Goal: Information Seeking & Learning: Learn about a topic

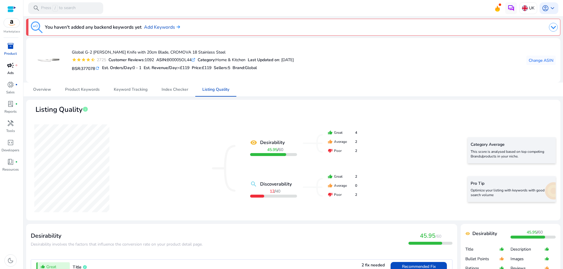
scroll to position [88, 0]
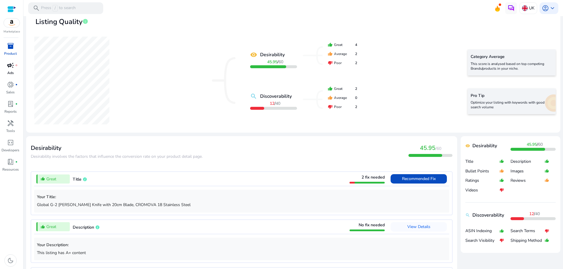
click at [12, 69] on span "campaign" at bounding box center [10, 65] width 7 height 7
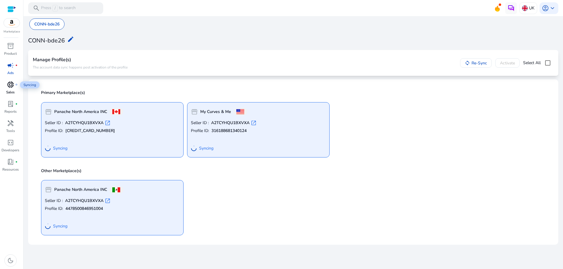
click at [5, 85] on div "donut_small fiber_manual_record" at bounding box center [10, 84] width 16 height 9
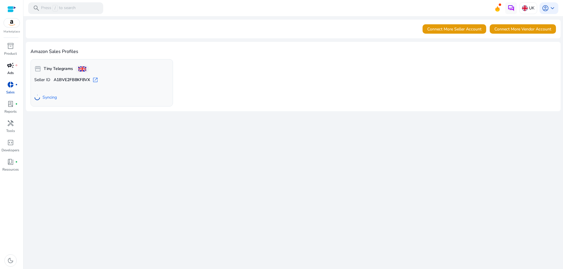
click at [11, 67] on span "campaign" at bounding box center [10, 65] width 7 height 7
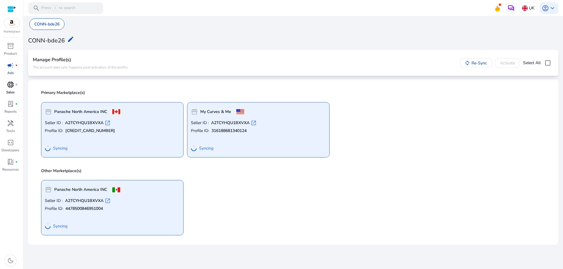
drag, startPoint x: 153, startPoint y: 132, endPoint x: 15, endPoint y: 87, distance: 144.8
click at [15, 87] on div "donut_small fiber_manual_record" at bounding box center [10, 84] width 16 height 9
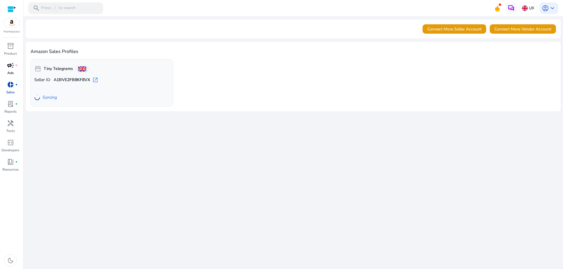
click at [13, 70] on link "campaign fiber_manual_record Ads" at bounding box center [10, 70] width 21 height 19
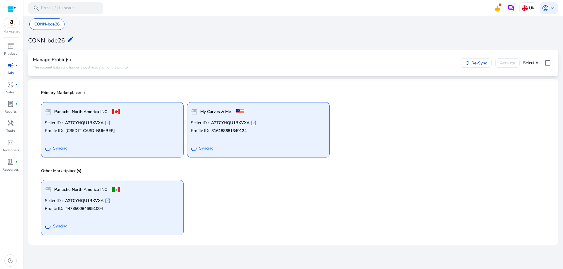
click at [69, 38] on mat-icon "edit" at bounding box center [70, 39] width 7 height 7
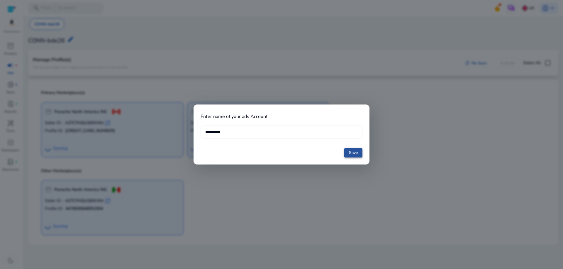
click at [350, 155] on span "Save" at bounding box center [353, 153] width 9 height 6
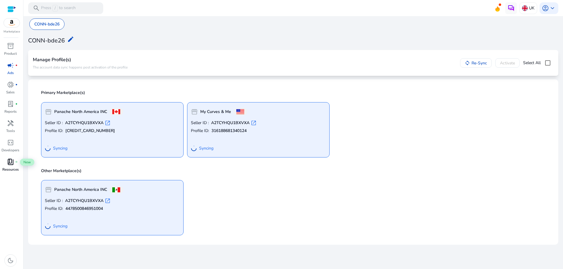
click at [11, 164] on span "book_4" at bounding box center [10, 162] width 7 height 7
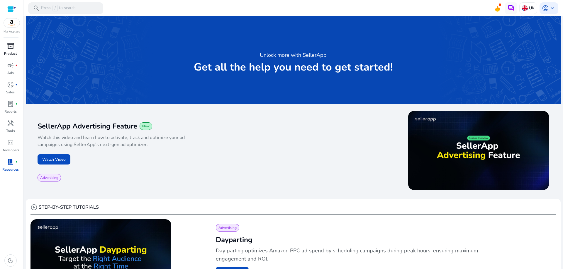
click at [12, 42] on div "inventory_2" at bounding box center [10, 45] width 16 height 9
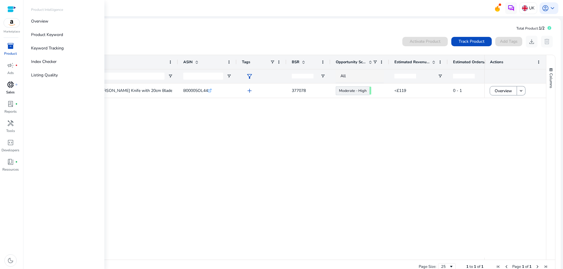
click at [10, 86] on span "donut_small" at bounding box center [10, 84] width 7 height 7
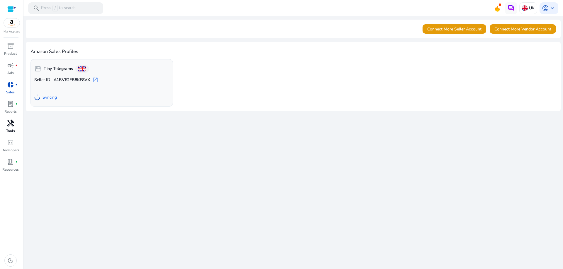
click at [9, 128] on div "handyman" at bounding box center [10, 123] width 16 height 9
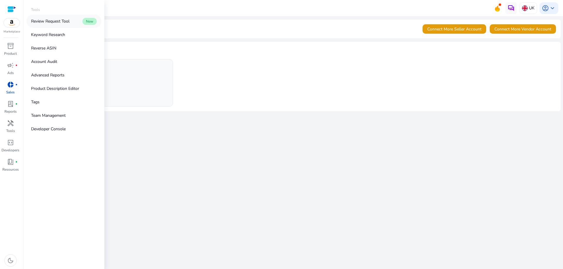
click at [50, 21] on p "Review Request Tool" at bounding box center [50, 21] width 38 height 6
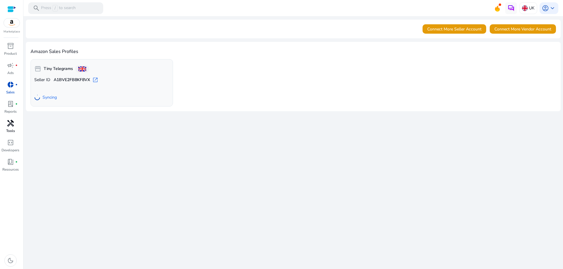
click at [13, 125] on span "handyman" at bounding box center [10, 123] width 7 height 7
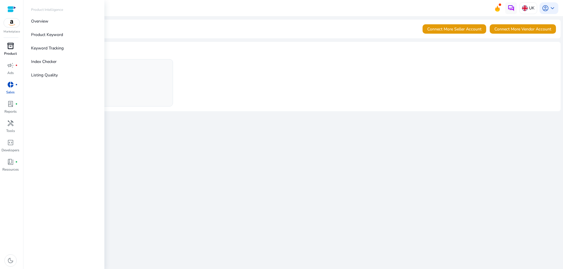
click at [13, 48] on span "inventory_2" at bounding box center [10, 46] width 7 height 7
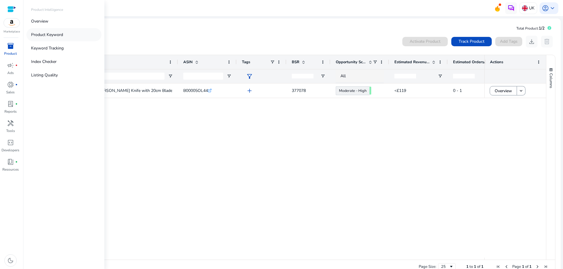
click at [39, 32] on p "Product Keyword" at bounding box center [47, 35] width 32 height 6
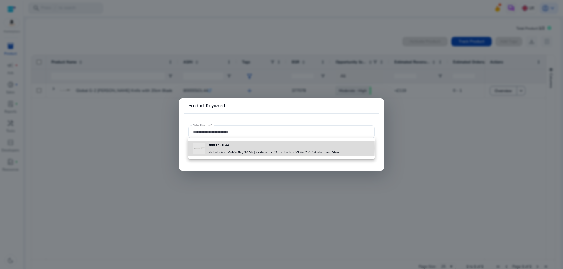
click at [213, 148] on div "B00005OL44 Global G-2 [PERSON_NAME] Knife with 20cm Blade, CROMOVA 18 Stainless…" at bounding box center [274, 149] width 132 height 16
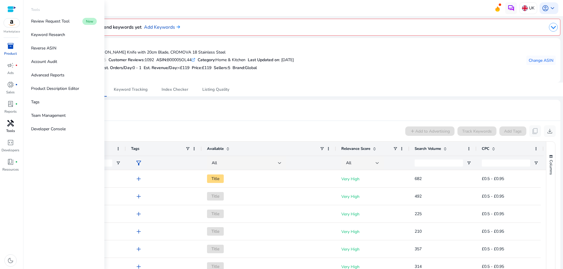
click at [12, 122] on span "handyman" at bounding box center [10, 123] width 7 height 7
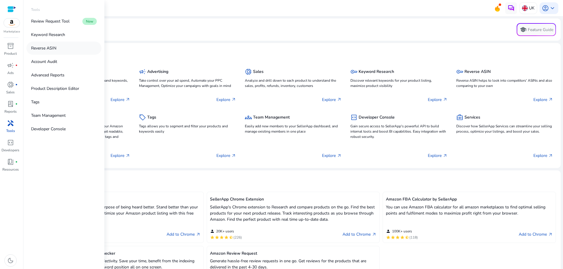
click at [49, 48] on p "Reverse ASIN" at bounding box center [43, 48] width 25 height 6
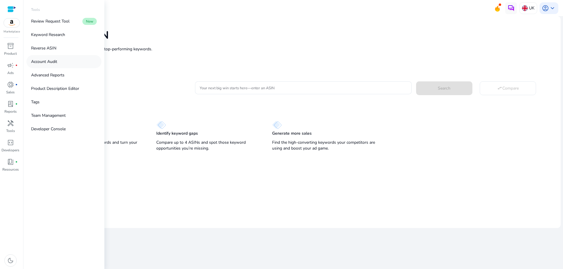
click at [43, 59] on p "Account Audit" at bounding box center [44, 62] width 26 height 6
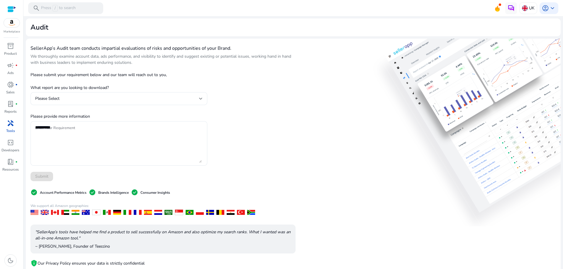
click at [182, 73] on p "Please submit your requirement below and our team will reach out to you," at bounding box center [118, 75] width 177 height 6
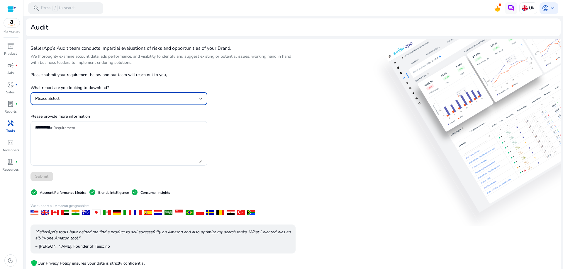
click at [46, 96] on div "Please Select" at bounding box center [117, 99] width 164 height 6
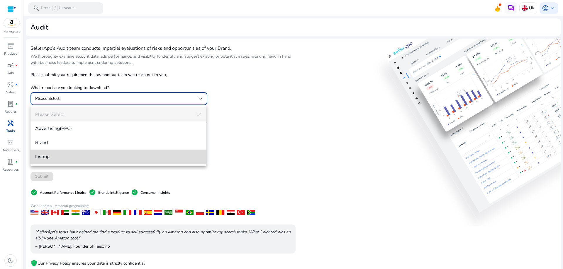
click at [54, 158] on span "Listing" at bounding box center [118, 157] width 167 height 6
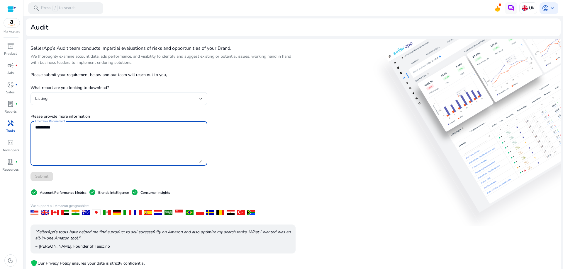
click at [55, 158] on textarea "Enter Your Requirement" at bounding box center [118, 143] width 167 height 39
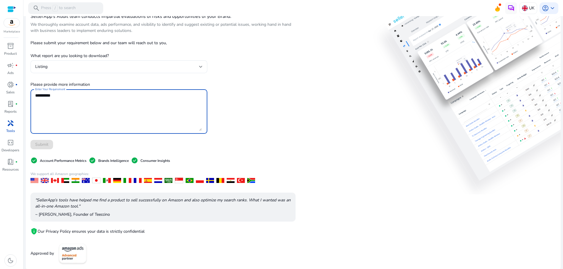
scroll to position [33, 0]
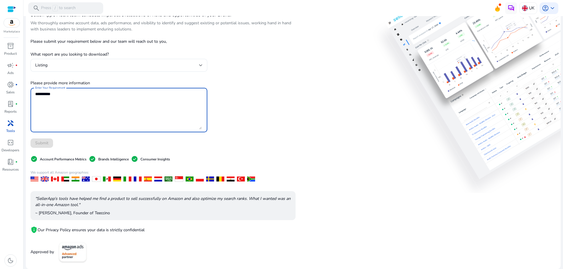
click at [55, 106] on textarea "Enter Your Requirement" at bounding box center [118, 110] width 167 height 39
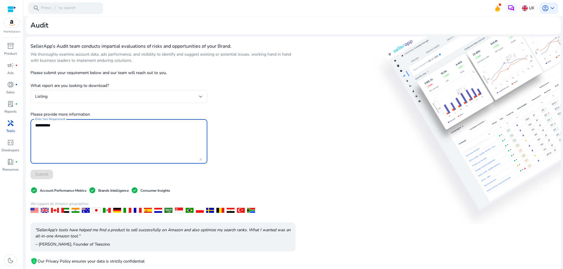
scroll to position [0, 0]
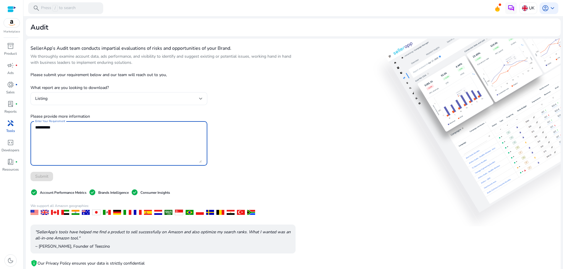
click at [51, 96] on div "Listing" at bounding box center [117, 99] width 164 height 6
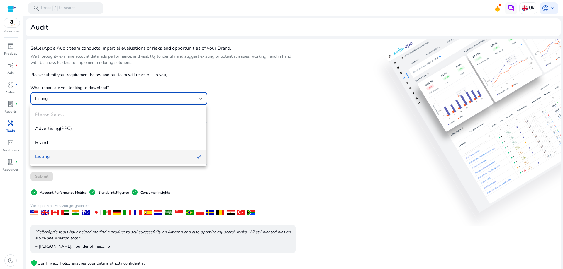
click at [51, 96] on div at bounding box center [281, 134] width 563 height 269
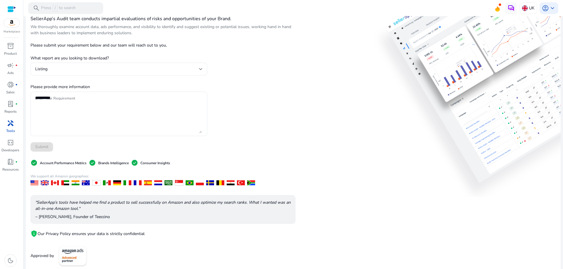
scroll to position [33, 0]
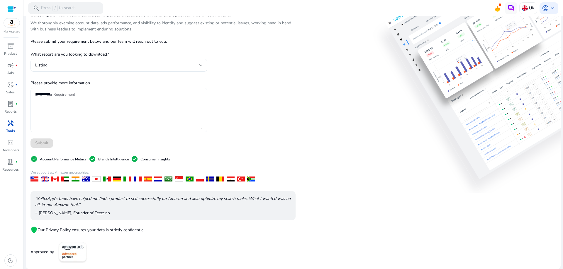
click at [50, 109] on textarea "Enter Your Requirement" at bounding box center [118, 110] width 167 height 39
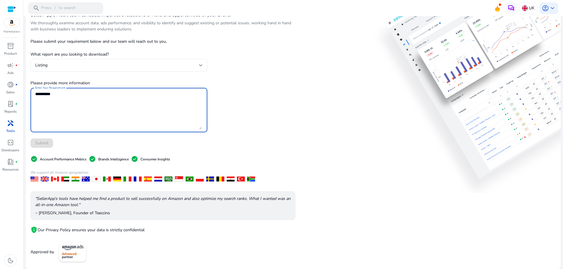
scroll to position [0, 0]
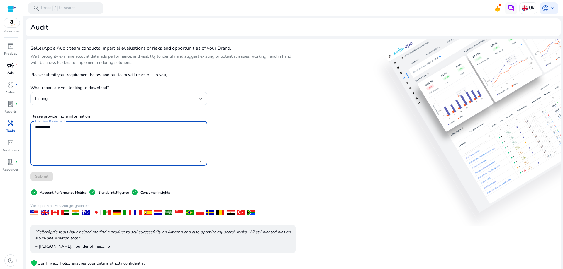
click at [12, 65] on span "campaign" at bounding box center [10, 65] width 7 height 7
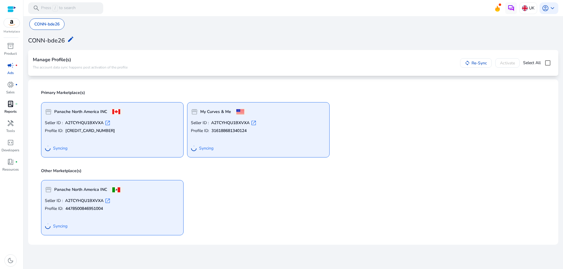
click at [14, 108] on div "lab_profile fiber_manual_record" at bounding box center [10, 103] width 16 height 9
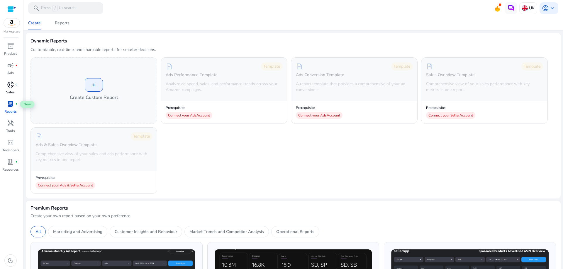
click at [10, 87] on span "donut_small" at bounding box center [10, 84] width 7 height 7
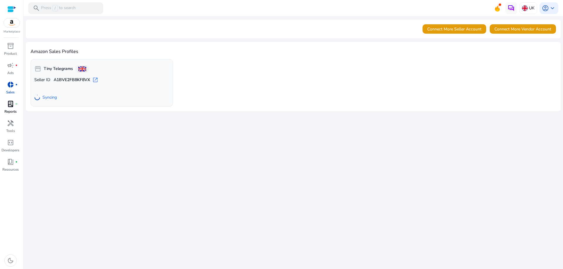
click at [11, 107] on span "lab_profile" at bounding box center [10, 104] width 7 height 7
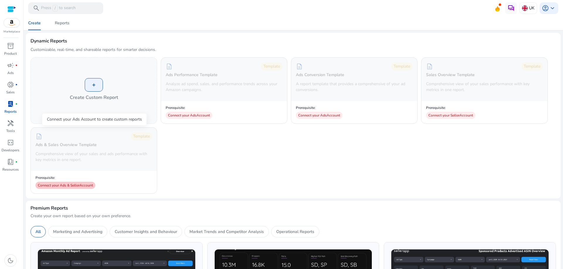
click at [78, 185] on div "Connect your Ads & Seller Account" at bounding box center [65, 185] width 60 height 7
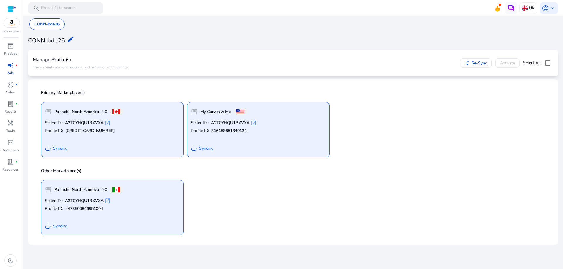
click at [108, 123] on span "open_in_new" at bounding box center [108, 123] width 6 height 6
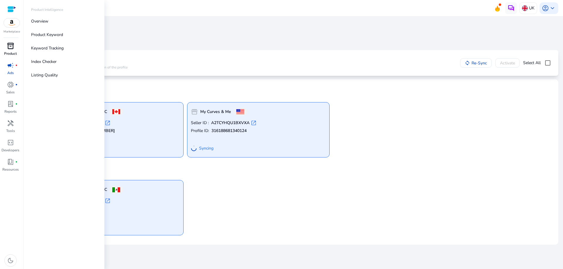
click at [12, 49] on span "inventory_2" at bounding box center [10, 46] width 7 height 7
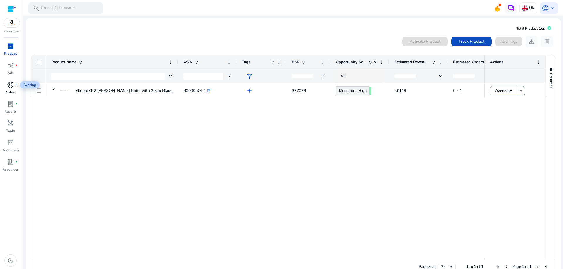
click at [11, 86] on span "donut_small" at bounding box center [10, 84] width 7 height 7
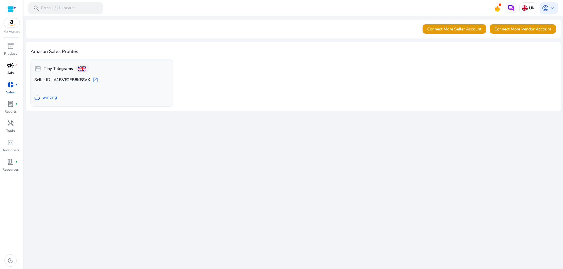
click at [12, 69] on span "campaign" at bounding box center [10, 65] width 7 height 7
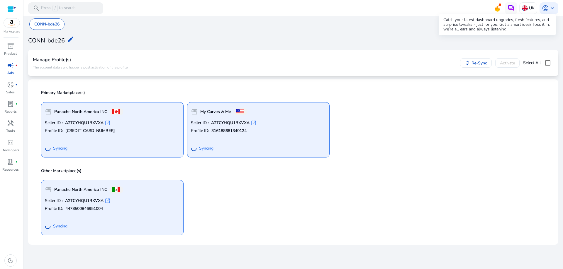
click at [499, 10] on icon at bounding box center [497, 8] width 5 height 6
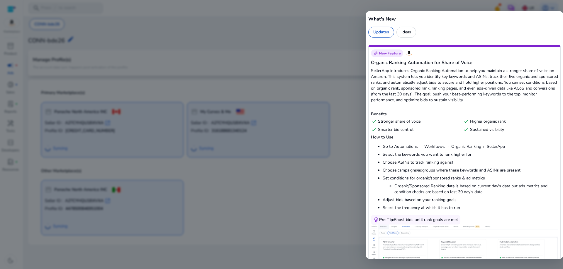
click at [11, 32] on div at bounding box center [281, 134] width 563 height 269
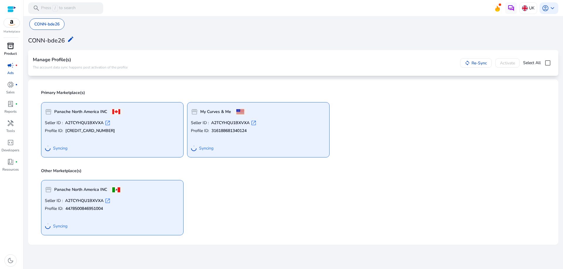
click at [9, 43] on span "inventory_2" at bounding box center [10, 46] width 7 height 7
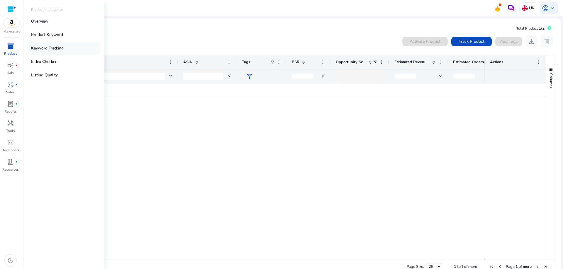
click at [51, 50] on p "Keyword Tracking" at bounding box center [47, 48] width 33 height 6
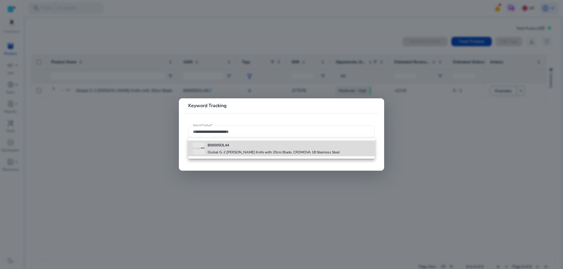
click at [233, 154] on h4 "Global G-2 [PERSON_NAME] Knife with 20cm Blade, CROMOVA 18 Stainless Steel" at bounding box center [274, 152] width 132 height 5
type input "**********"
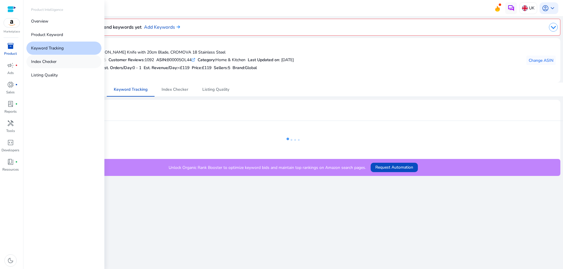
click at [36, 62] on p "Index Checker" at bounding box center [44, 62] width 26 height 6
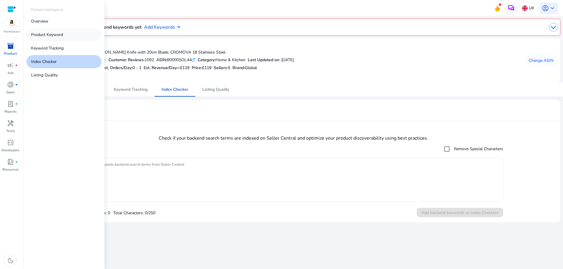
click at [51, 32] on p "Product Keyword" at bounding box center [47, 35] width 32 height 6
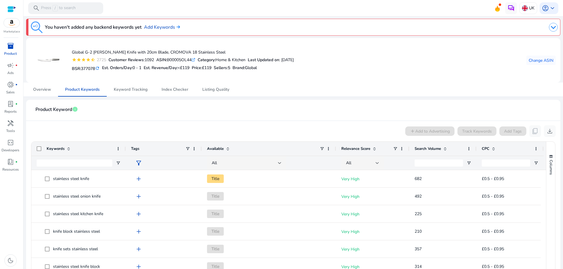
click at [100, 69] on mat-icon "refresh" at bounding box center [97, 69] width 5 height 6
click at [45, 88] on span "Overview" at bounding box center [42, 90] width 18 height 4
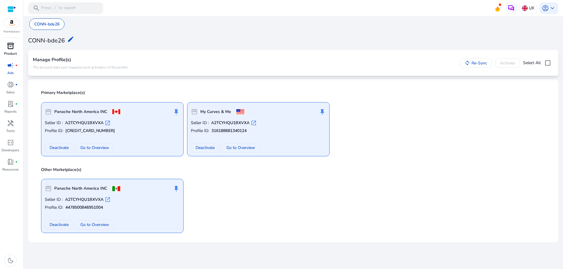
click at [8, 53] on p "Product" at bounding box center [10, 53] width 13 height 5
